Goal: Information Seeking & Learning: Learn about a topic

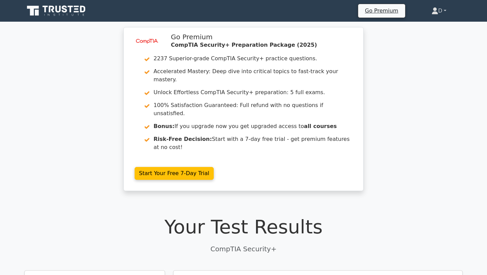
click at [432, 13] on icon at bounding box center [435, 12] width 6 height 3
click at [425, 29] on link "Profile" at bounding box center [441, 26] width 53 height 11
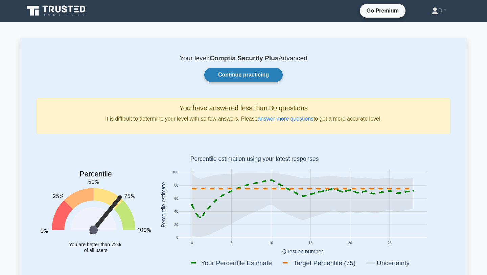
click at [261, 77] on link "Continue practicing" at bounding box center [243, 75] width 78 height 14
click at [225, 74] on link "Continue practicing" at bounding box center [243, 75] width 78 height 14
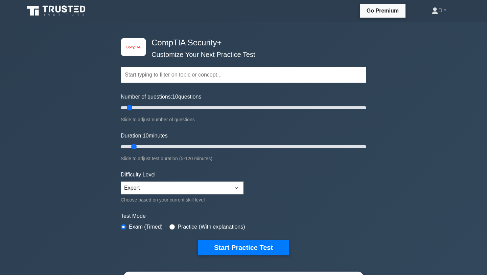
click at [209, 73] on input "text" at bounding box center [243, 75] width 245 height 16
click at [198, 239] on button "Start Practice Test" at bounding box center [243, 247] width 91 height 16
drag, startPoint x: 130, startPoint y: 108, endPoint x: 125, endPoint y: 108, distance: 5.1
type input "5"
click at [125, 108] on input "Number of questions: 5 questions" at bounding box center [243, 107] width 245 height 8
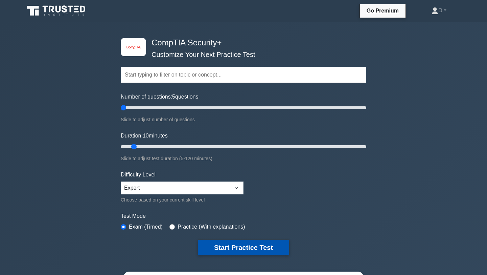
click at [219, 251] on button "Start Practice Test" at bounding box center [243, 247] width 91 height 16
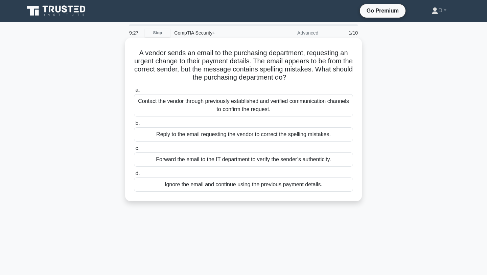
click at [231, 111] on div "Contact the vendor through previously established and verified communication ch…" at bounding box center [243, 105] width 219 height 22
click at [134, 92] on input "a. Contact the vendor through previously established and verified communication…" at bounding box center [134, 90] width 0 height 4
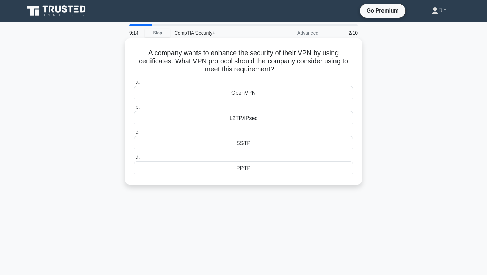
click at [247, 121] on div "L2TP/IPsec" at bounding box center [243, 118] width 219 height 14
click at [134, 109] on input "b. L2TP/IPsec" at bounding box center [134, 107] width 0 height 4
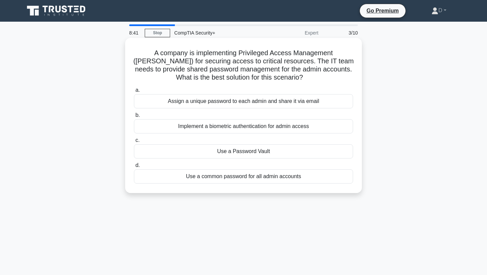
click at [195, 128] on div "Implement a biometric authentication for admin access" at bounding box center [243, 126] width 219 height 14
click at [134, 117] on input "b. Implement a biometric authentication for admin access" at bounding box center [134, 115] width 0 height 4
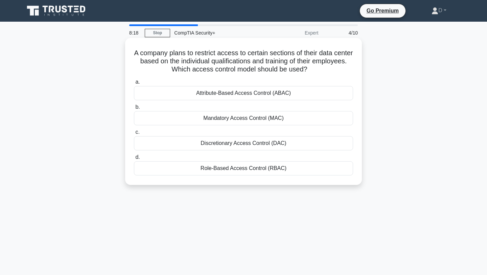
click at [219, 169] on div "Role-Based Access Control (RBAC)" at bounding box center [243, 168] width 219 height 14
click at [134, 159] on input "d. Role-Based Access Control (RBAC)" at bounding box center [134, 157] width 0 height 4
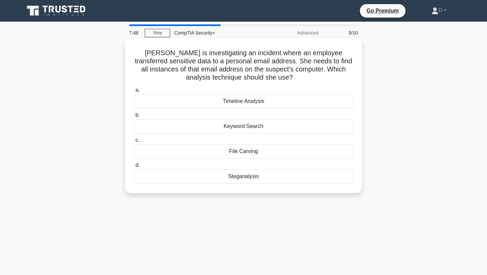
click at [246, 125] on div "Keyword Search" at bounding box center [243, 126] width 219 height 14
click at [134, 117] on input "b. Keyword Search" at bounding box center [134, 115] width 0 height 4
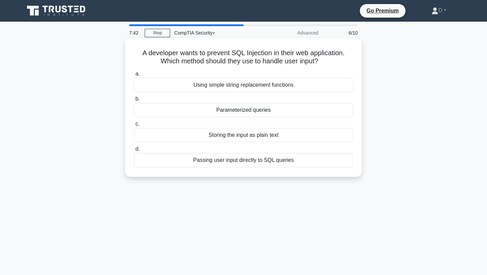
click at [257, 111] on div "Parameterized queries" at bounding box center [243, 110] width 219 height 14
click at [134, 101] on input "b. Parameterized queries" at bounding box center [134, 99] width 0 height 4
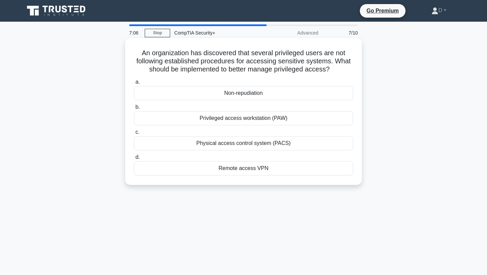
click at [231, 144] on div "Physical access control system (PACS)" at bounding box center [243, 143] width 219 height 14
click at [134, 134] on input "c. Physical access control system (PACS)" at bounding box center [134, 132] width 0 height 4
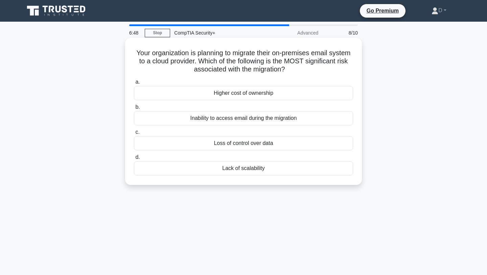
click at [323, 140] on div "Loss of control over data" at bounding box center [243, 143] width 219 height 14
click at [134, 134] on input "c. Loss of control over data" at bounding box center [134, 132] width 0 height 4
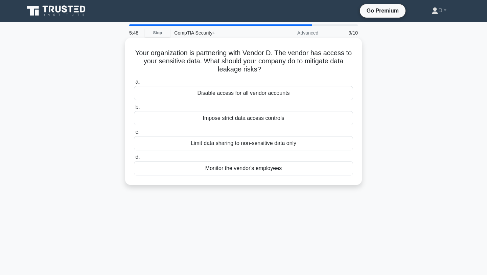
click at [335, 145] on div "Limit data sharing to non-sensitive data only" at bounding box center [243, 143] width 219 height 14
click at [134, 134] on input "c. Limit data sharing to non-sensitive data only" at bounding box center [134, 132] width 0 height 4
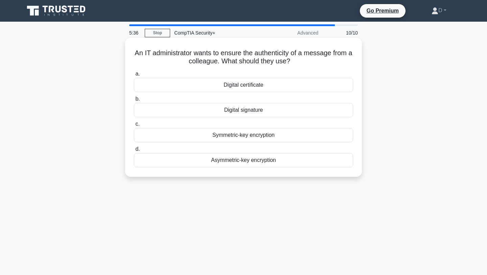
click at [298, 133] on div "Symmetric-key encryption" at bounding box center [243, 135] width 219 height 14
click at [134, 126] on input "c. Symmetric-key encryption" at bounding box center [134, 124] width 0 height 4
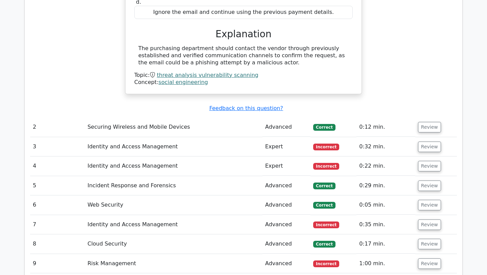
scroll to position [723, 0]
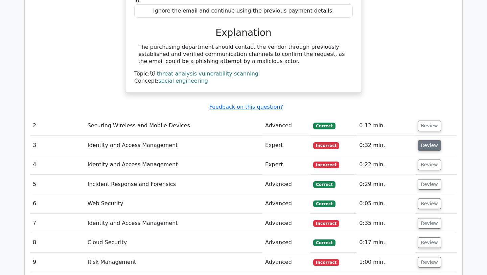
click at [427, 140] on button "Review" at bounding box center [429, 145] width 23 height 10
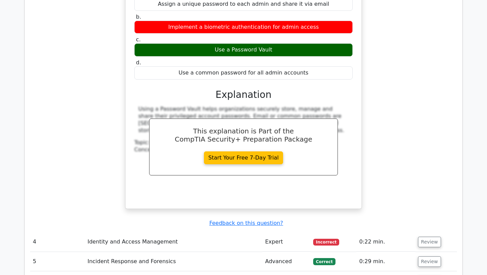
scroll to position [1016, 0]
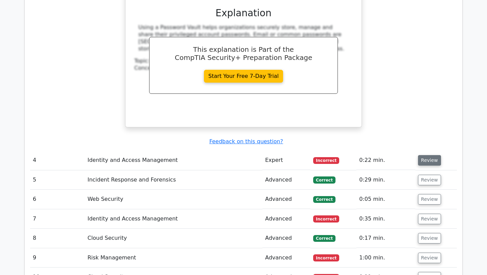
click at [423, 155] on button "Review" at bounding box center [429, 160] width 23 height 10
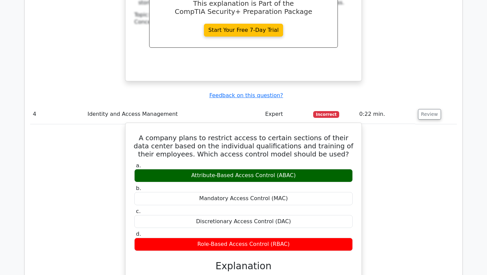
scroll to position [1064, 0]
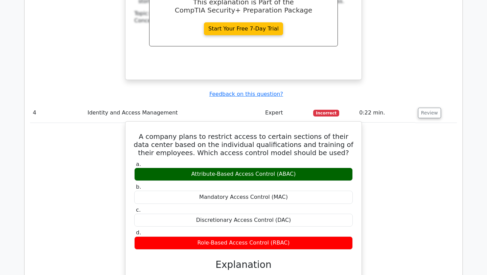
drag, startPoint x: 206, startPoint y: 151, endPoint x: 294, endPoint y: 152, distance: 88.9
click at [294, 167] on div "Attribute-Based Access Control (ABAC)" at bounding box center [243, 173] width 218 height 13
drag, startPoint x: 181, startPoint y: 214, endPoint x: 314, endPoint y: 214, distance: 133.2
click at [315, 236] on div "Role-Based Access Control (RBAC)" at bounding box center [243, 242] width 218 height 13
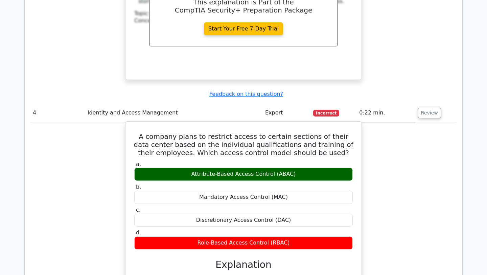
click at [278, 167] on div "Attribute-Based Access Control (ABAC)" at bounding box center [243, 173] width 218 height 13
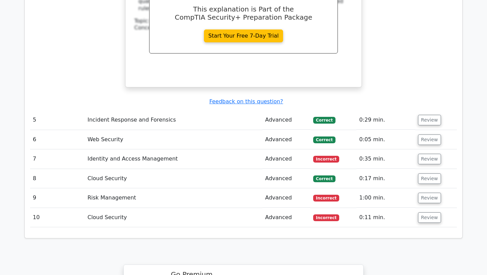
scroll to position [1383, 0]
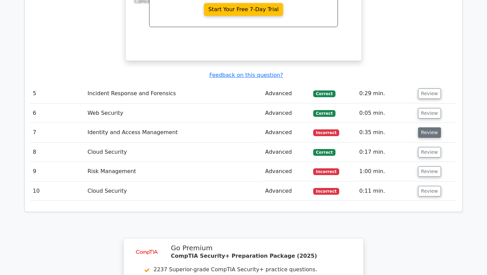
click at [429, 127] on button "Review" at bounding box center [429, 132] width 23 height 10
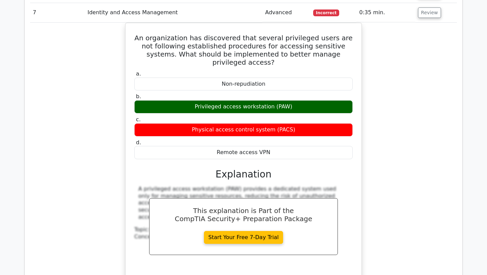
scroll to position [1466, 0]
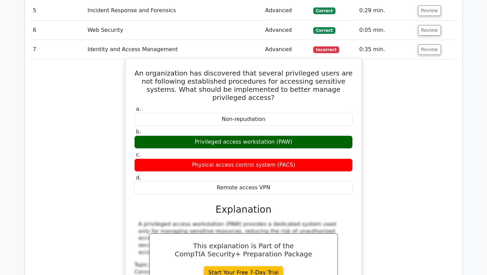
drag, startPoint x: 196, startPoint y: 128, endPoint x: 301, endPoint y: 132, distance: 104.2
click at [301, 158] on div "Physical access control system (PACS)" at bounding box center [243, 164] width 218 height 13
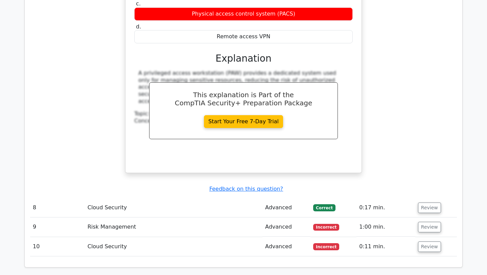
scroll to position [1656, 0]
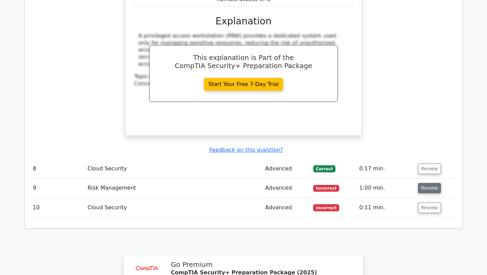
click at [427, 183] on button "Review" at bounding box center [429, 188] width 23 height 10
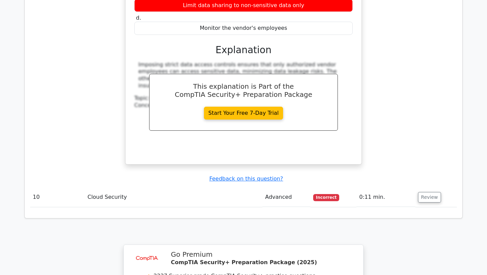
scroll to position [1995, 0]
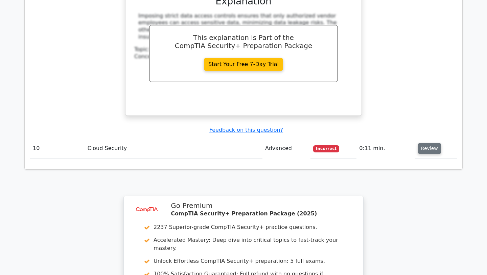
click at [426, 143] on button "Review" at bounding box center [429, 148] width 23 height 10
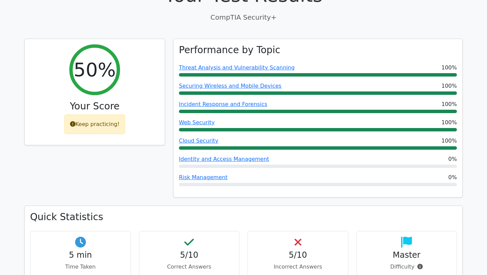
scroll to position [0, 0]
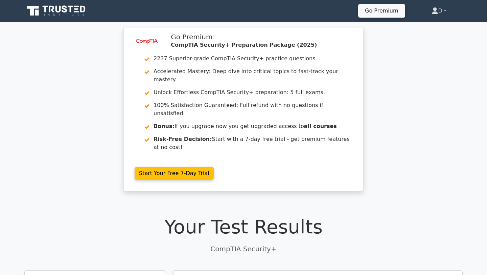
click at [434, 17] on link "D" at bounding box center [438, 11] width 47 height 14
click at [436, 27] on link "Profile" at bounding box center [441, 26] width 53 height 11
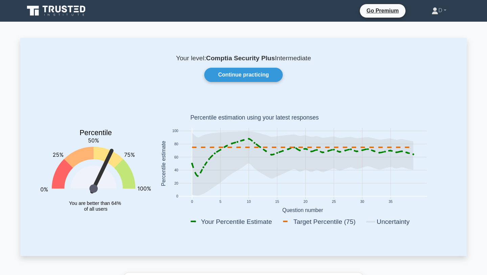
click at [380, 153] on icon at bounding box center [379, 153] width 2 height 2
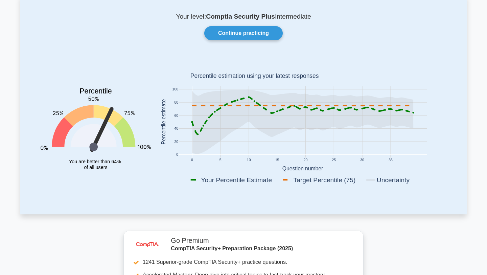
scroll to position [42, 0]
drag, startPoint x: 198, startPoint y: 128, endPoint x: 198, endPoint y: 139, distance: 10.1
click at [198, 139] on icon at bounding box center [302, 121] width 221 height 64
drag, startPoint x: 196, startPoint y: 136, endPoint x: 222, endPoint y: 135, distance: 25.4
click at [222, 135] on icon at bounding box center [302, 121] width 221 height 64
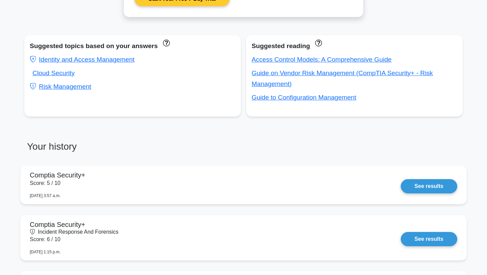
scroll to position [0, 0]
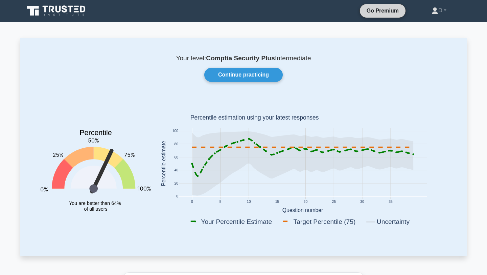
click at [374, 16] on li "Go Premium" at bounding box center [382, 11] width 46 height 14
click at [381, 14] on link "Go Premium" at bounding box center [382, 10] width 40 height 8
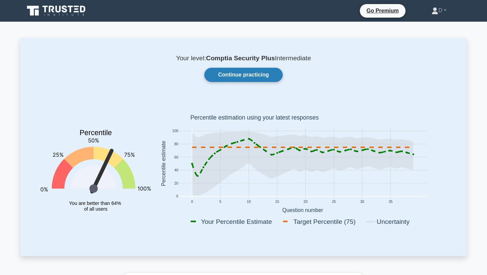
click at [264, 78] on link "Continue practicing" at bounding box center [243, 75] width 78 height 14
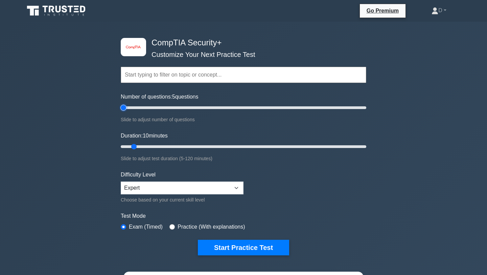
type input "5"
click at [125, 108] on input "Number of questions: 5 questions" at bounding box center [243, 107] width 245 height 8
click at [163, 76] on input "text" at bounding box center [243, 75] width 245 height 16
type input "j"
type input "k"
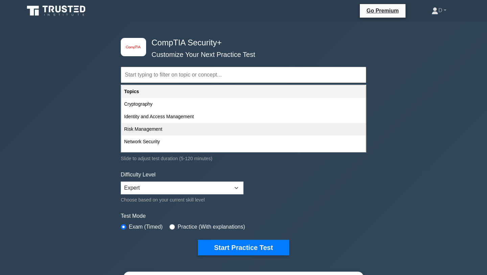
type input "t"
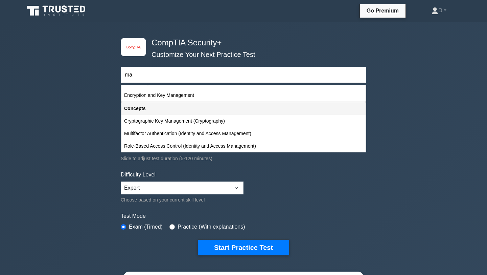
scroll to position [825, 0]
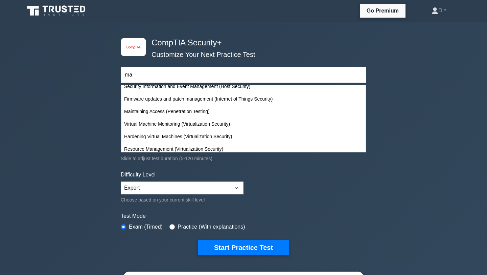
type input "m"
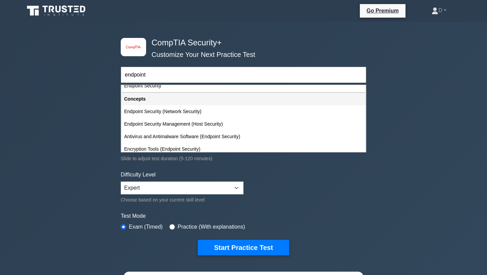
scroll to position [0, 0]
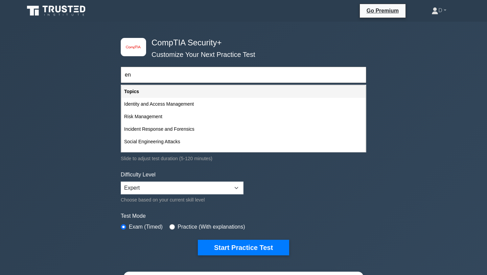
type input "e"
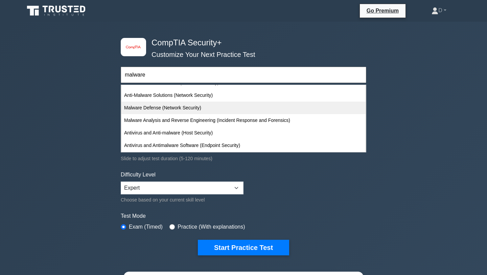
scroll to position [17, 0]
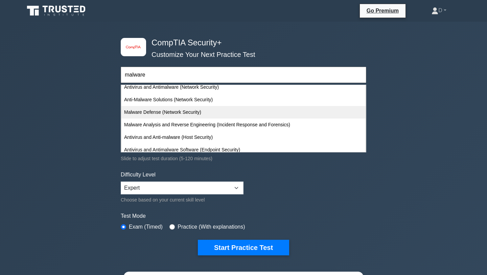
click at [217, 116] on div "Malware Defense (Network Security)" at bounding box center [243, 112] width 244 height 13
type input "Malware Defense (Network Security)"
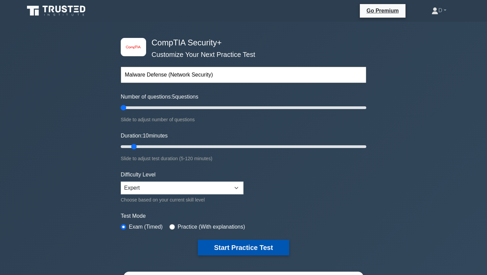
click at [233, 250] on button "Start Practice Test" at bounding box center [243, 247] width 91 height 16
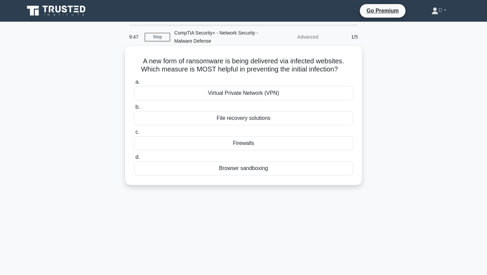
click at [231, 166] on div "Browser sandboxing" at bounding box center [243, 168] width 219 height 14
click at [134, 159] on input "d. Browser sandboxing" at bounding box center [134, 157] width 0 height 4
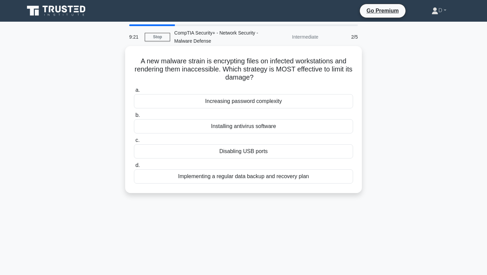
click at [237, 179] on div "Implementing a regular data backup and recovery plan" at bounding box center [243, 176] width 219 height 14
click at [134, 167] on input "d. Implementing a regular data backup and recovery plan" at bounding box center [134, 165] width 0 height 4
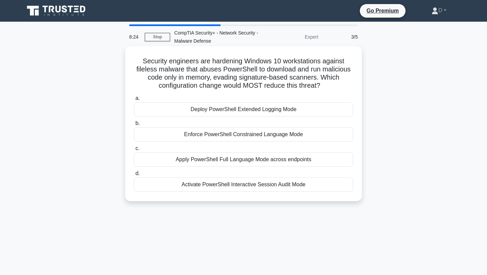
click at [238, 133] on div "Enforce PowerShell Constrained Language Mode" at bounding box center [243, 134] width 219 height 14
click at [134, 125] on input "b. Enforce PowerShell Constrained Language Mode" at bounding box center [134, 123] width 0 height 4
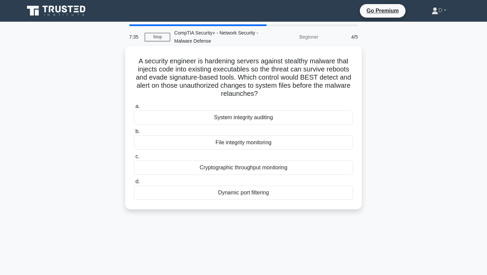
click at [254, 144] on div "File integrity monitoring" at bounding box center [243, 142] width 219 height 14
click at [134, 134] on input "b. File integrity monitoring" at bounding box center [134, 131] width 0 height 4
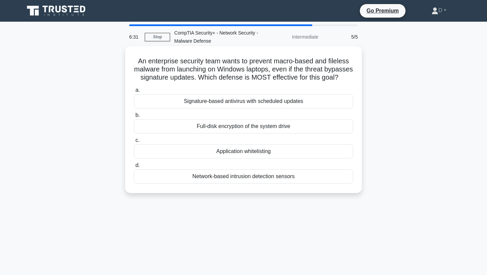
click at [279, 180] on div "Network-based intrusion detection sensors" at bounding box center [243, 176] width 219 height 14
click at [134, 167] on input "d. Network-based intrusion detection sensors" at bounding box center [134, 165] width 0 height 4
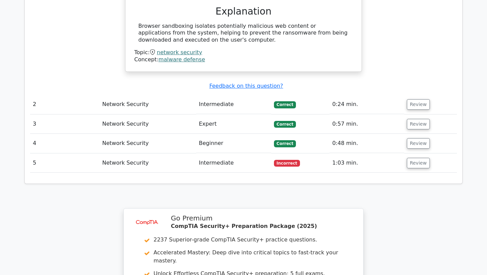
scroll to position [654, 0]
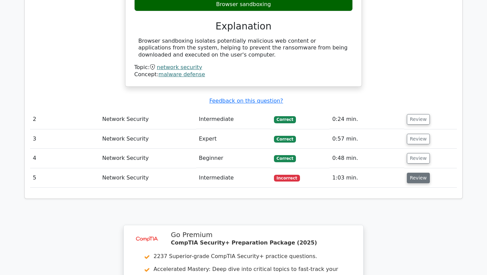
click at [418, 172] on button "Review" at bounding box center [418, 177] width 23 height 10
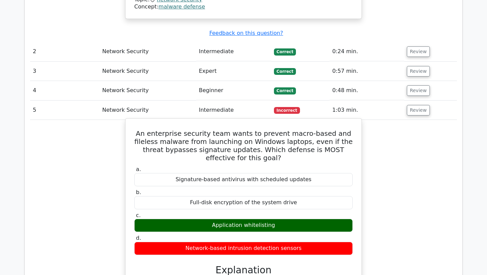
scroll to position [732, 0]
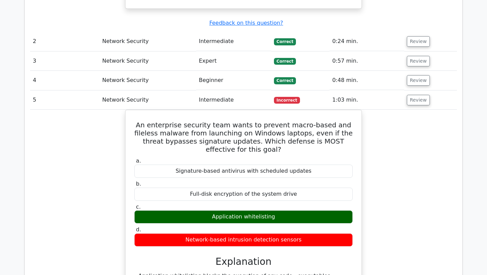
click at [410, 90] on td "Review" at bounding box center [430, 99] width 53 height 19
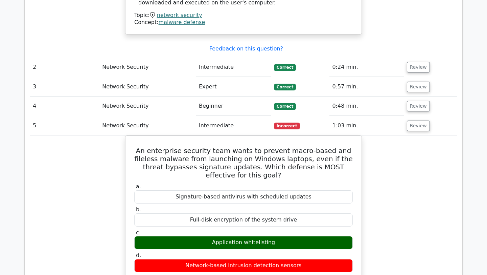
scroll to position [691, 0]
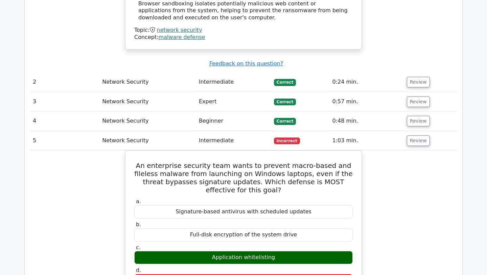
click at [410, 96] on button "Review" at bounding box center [418, 101] width 23 height 10
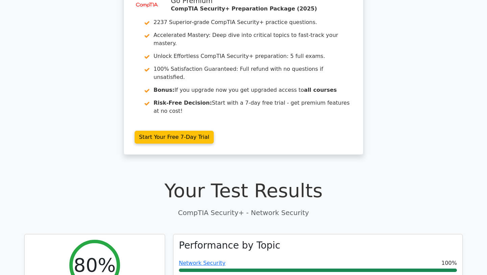
scroll to position [0, 0]
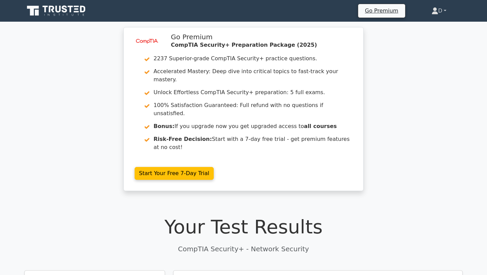
click at [438, 7] on link "D" at bounding box center [438, 11] width 47 height 14
click at [429, 22] on link "Profile" at bounding box center [441, 26] width 53 height 11
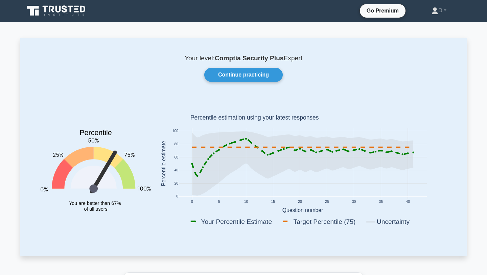
scroll to position [26, 0]
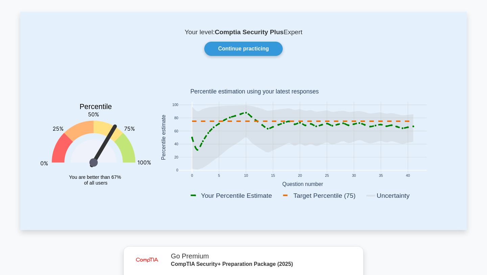
drag, startPoint x: 245, startPoint y: 112, endPoint x: 269, endPoint y: 120, distance: 24.6
click at [269, 120] on g at bounding box center [302, 137] width 223 height 64
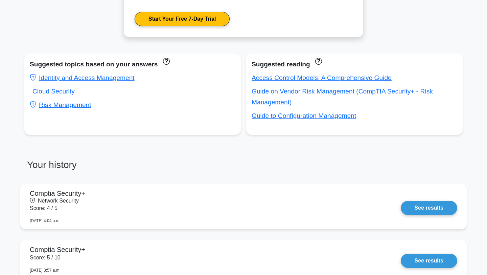
scroll to position [160, 0]
